Goal: Transaction & Acquisition: Subscribe to service/newsletter

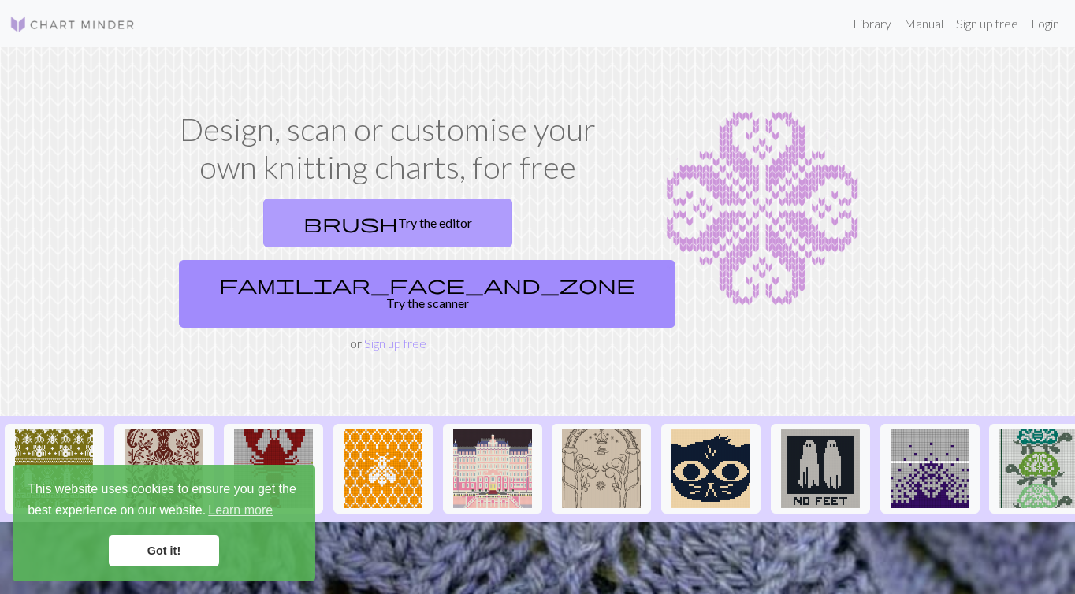
click at [293, 219] on link "brush Try the editor" at bounding box center [387, 223] width 249 height 49
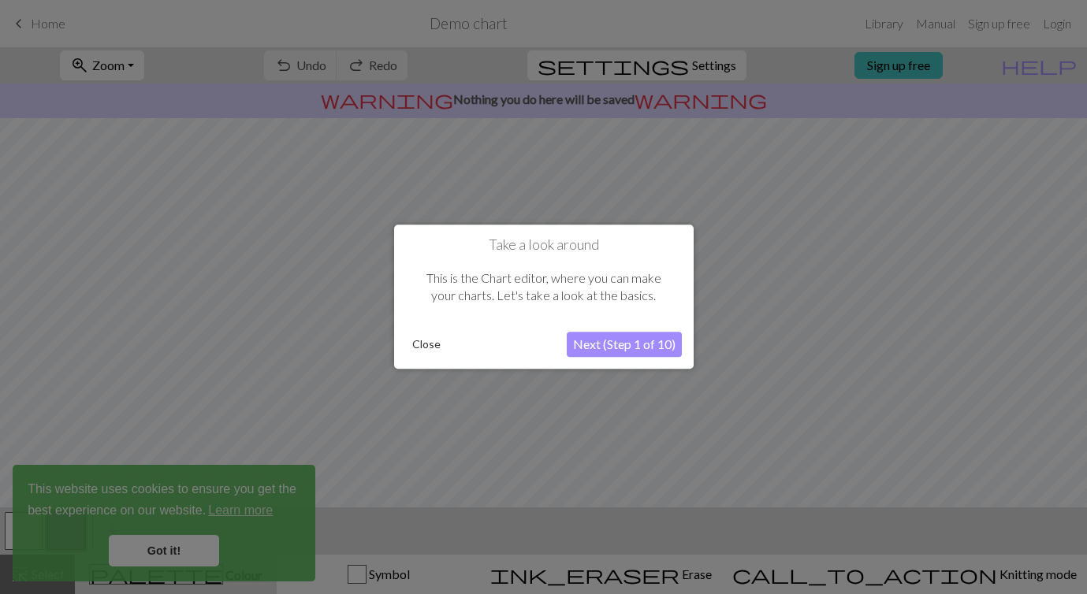
click at [418, 350] on button "Close" at bounding box center [426, 345] width 41 height 24
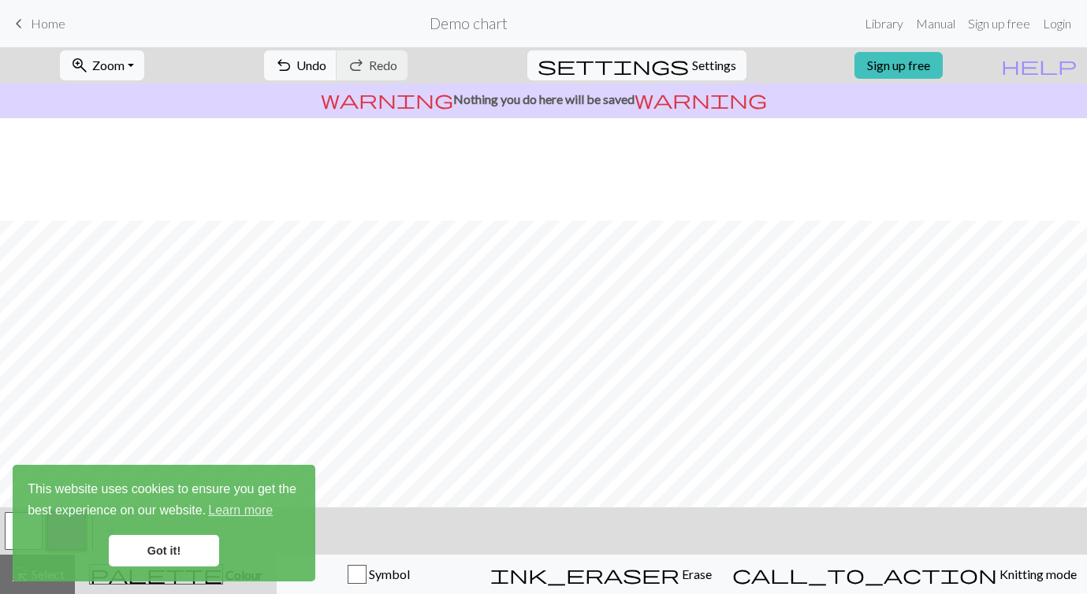
scroll to position [105, 0]
click at [366, 574] on div "button" at bounding box center [357, 574] width 19 height 19
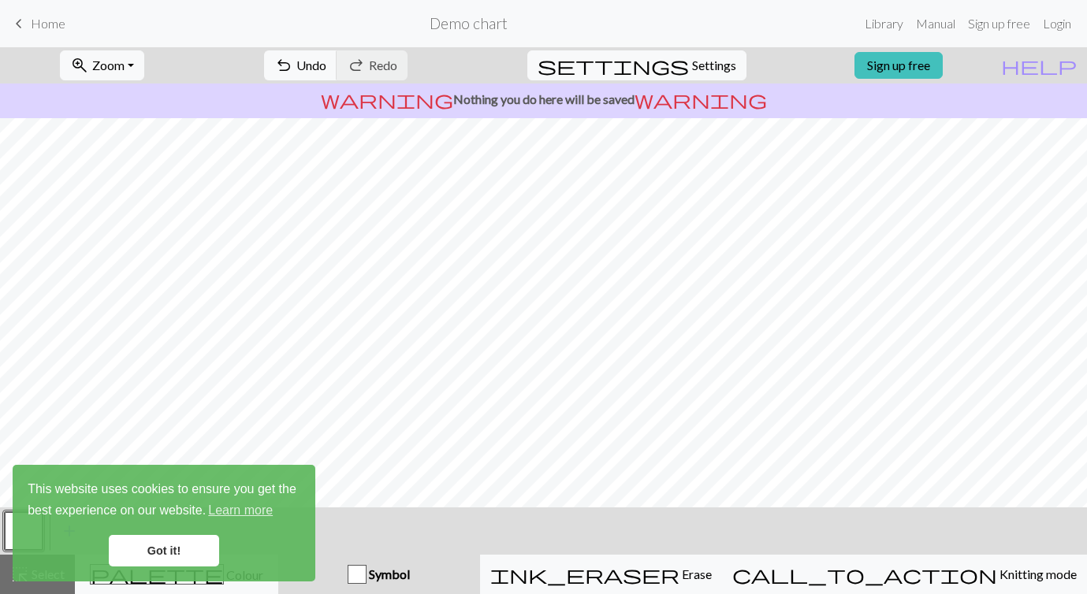
click at [176, 546] on link "Got it!" at bounding box center [164, 551] width 110 height 32
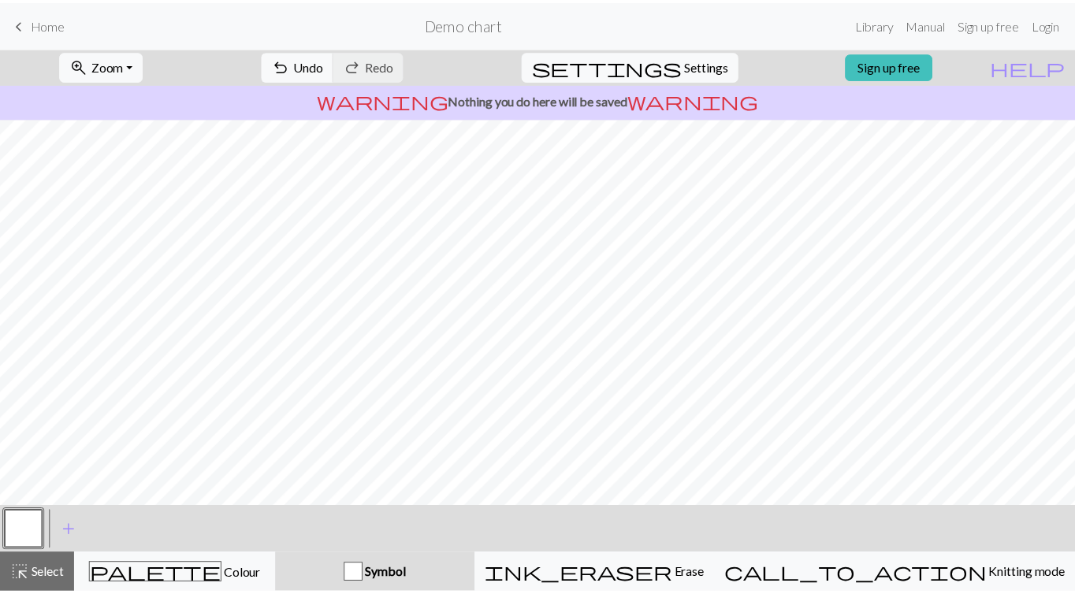
scroll to position [136, 0]
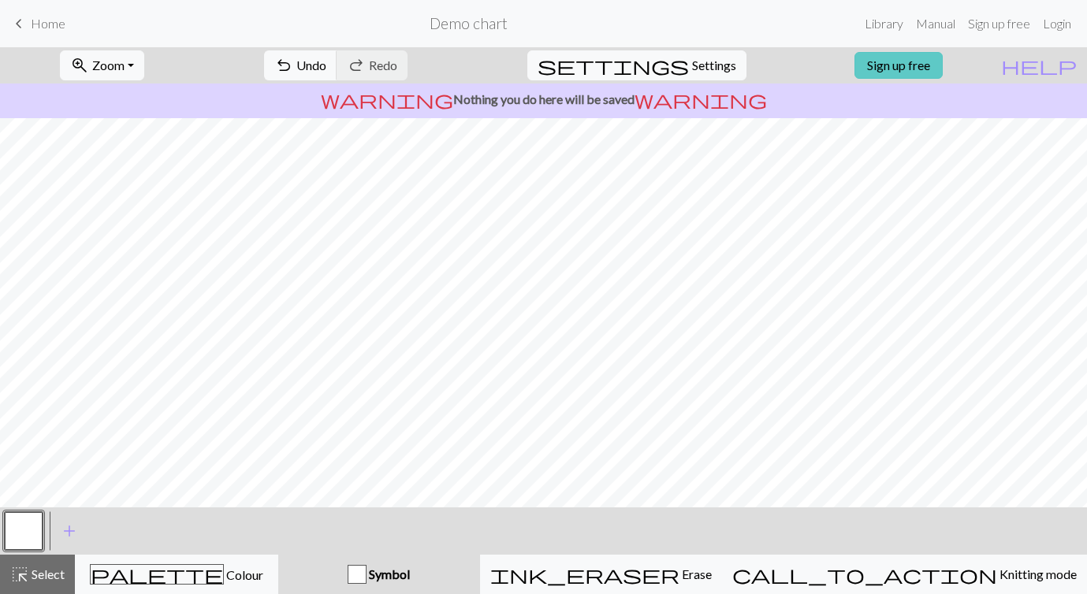
click at [903, 61] on link "Sign up free" at bounding box center [898, 65] width 88 height 27
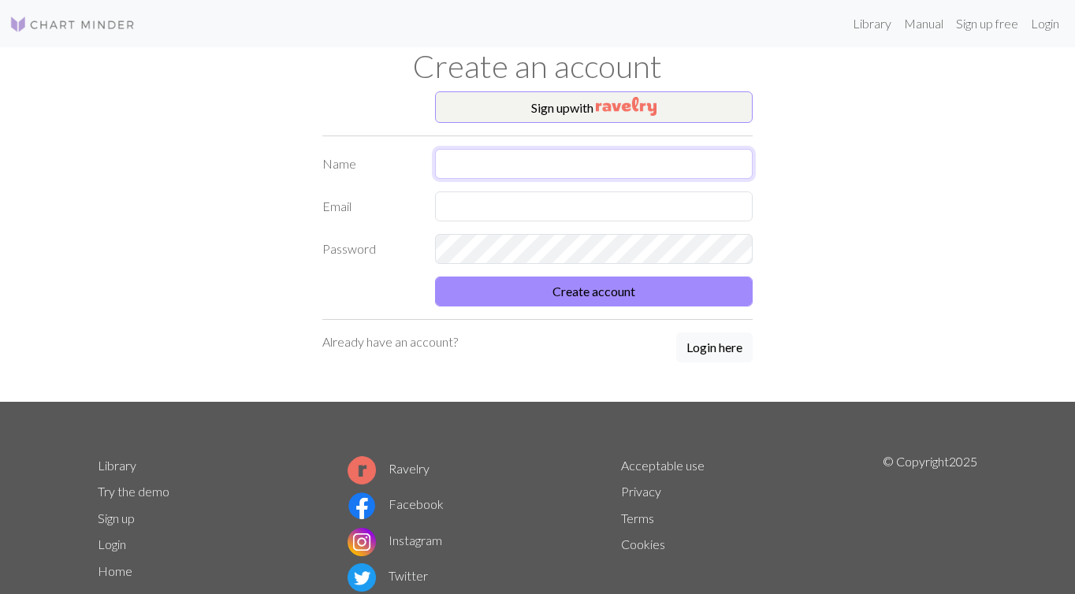
click at [626, 157] on input "text" at bounding box center [594, 164] width 318 height 30
type input "[PERSON_NAME]"
click at [590, 214] on input "text" at bounding box center [594, 206] width 318 height 30
type input "[EMAIL_ADDRESS][DOMAIN_NAME]"
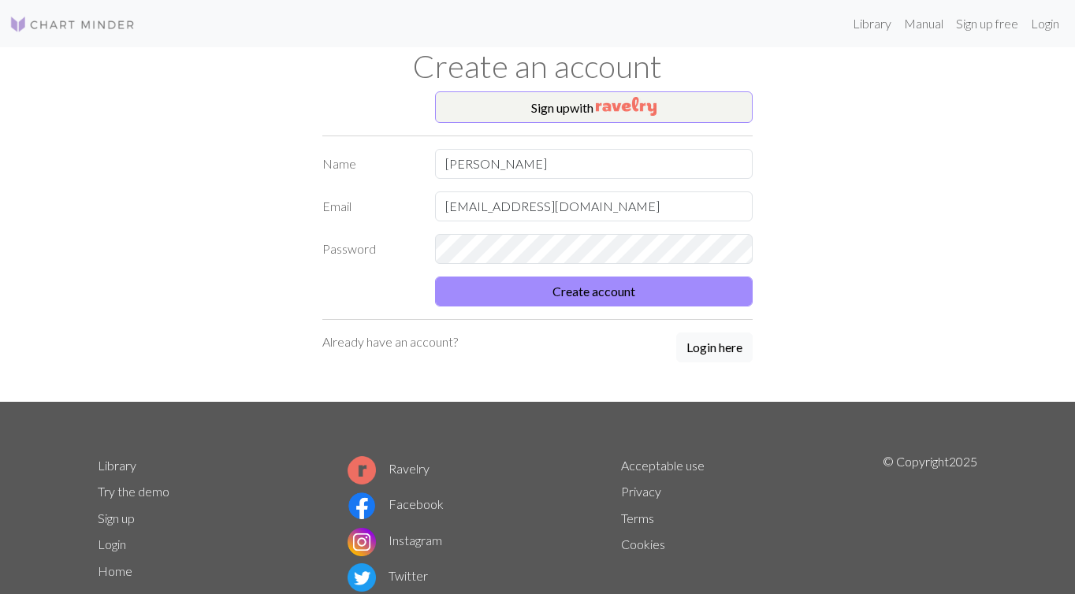
click at [559, 267] on form "Name [PERSON_NAME] Email [EMAIL_ADDRESS][DOMAIN_NAME] Password Create account" at bounding box center [537, 228] width 430 height 158
click at [815, 192] on div "Sign up with Name [PERSON_NAME] Email [EMAIL_ADDRESS][DOMAIN_NAME] Password Cre…" at bounding box center [537, 246] width 898 height 310
